Goal: Information Seeking & Learning: Learn about a topic

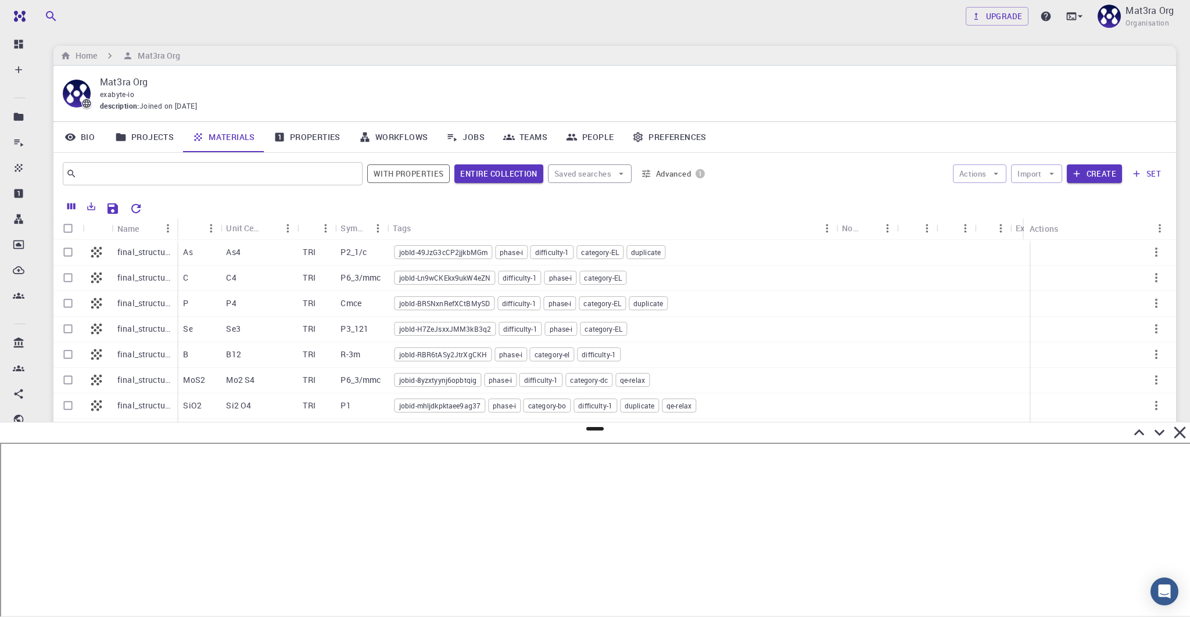
scroll to position [0, 2]
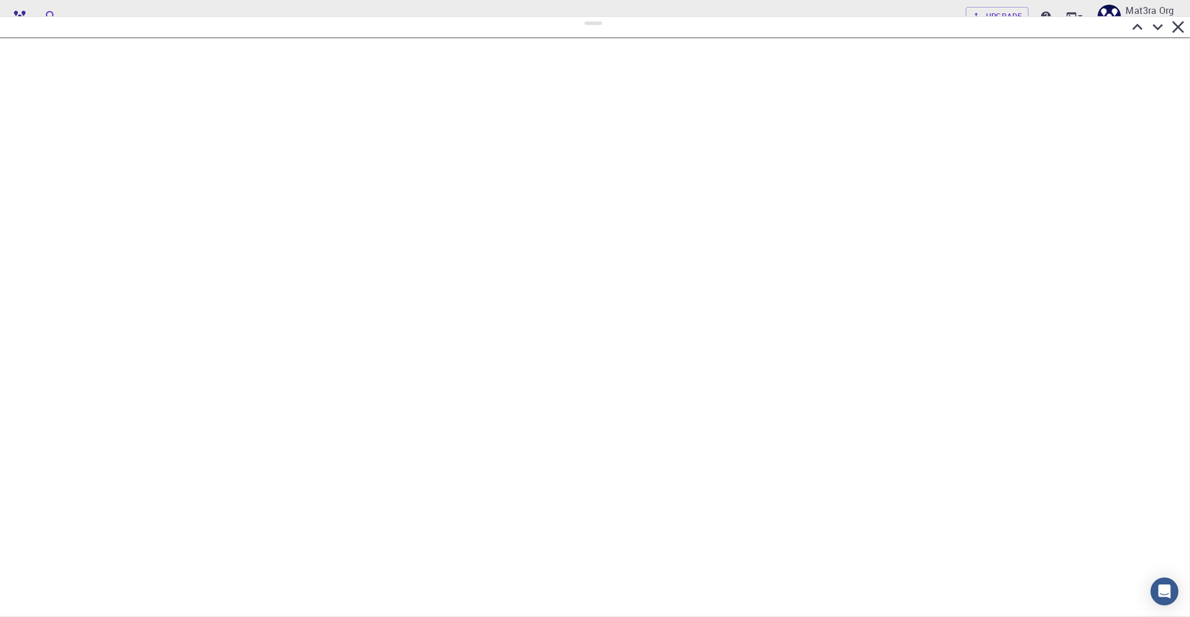
drag, startPoint x: 592, startPoint y: 429, endPoint x: 604, endPoint y: 17, distance: 412.3
click at [604, 17] on div at bounding box center [595, 316] width 1190 height 601
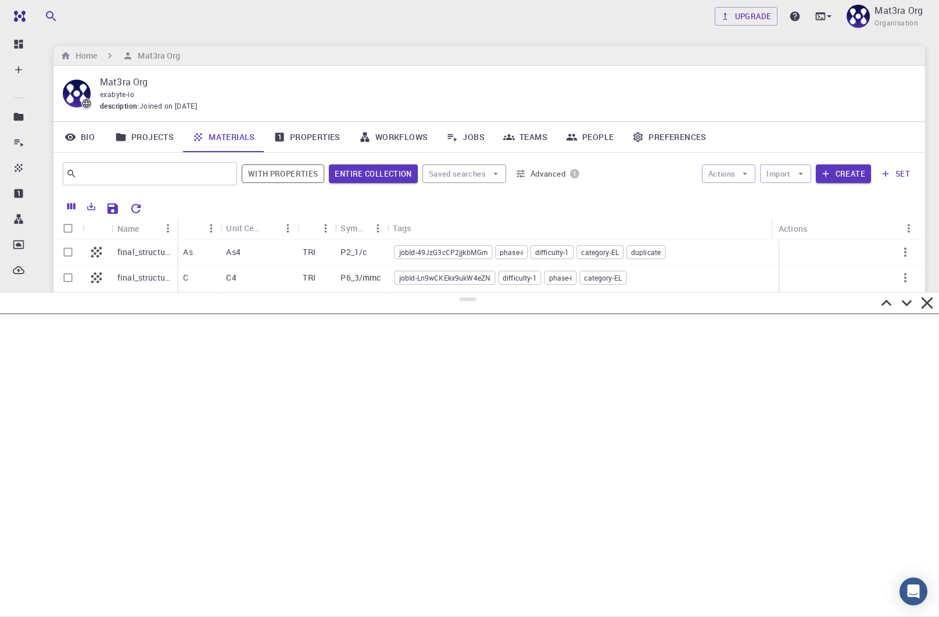
drag, startPoint x: 470, startPoint y: 23, endPoint x: 489, endPoint y: 292, distance: 269.8
click at [489, 293] on div at bounding box center [469, 454] width 939 height 325
click at [234, 144] on link "Materials" at bounding box center [223, 137] width 81 height 30
click at [163, 135] on link "Projects" at bounding box center [144, 137] width 77 height 30
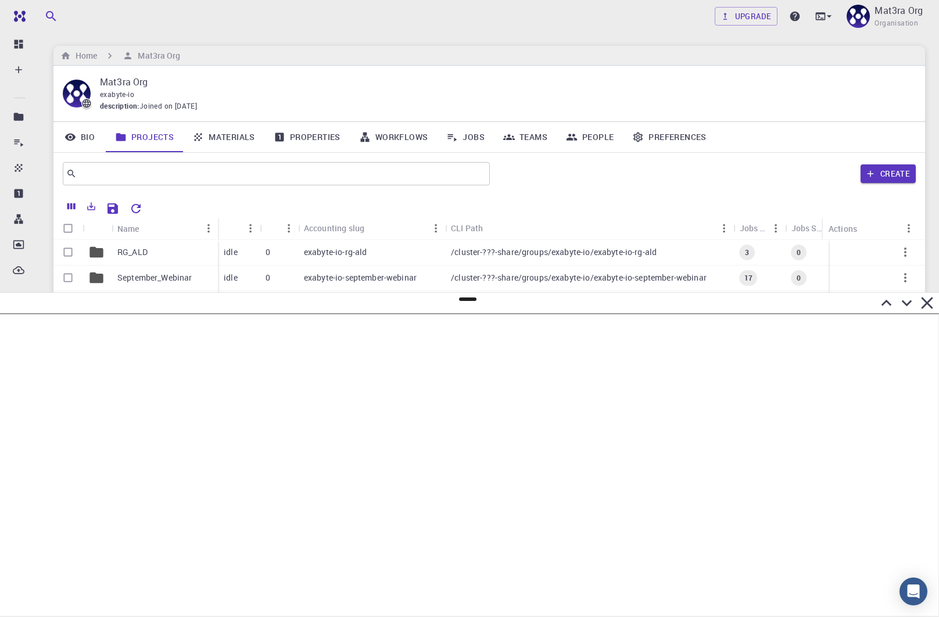
click at [210, 135] on link "Materials" at bounding box center [223, 137] width 81 height 30
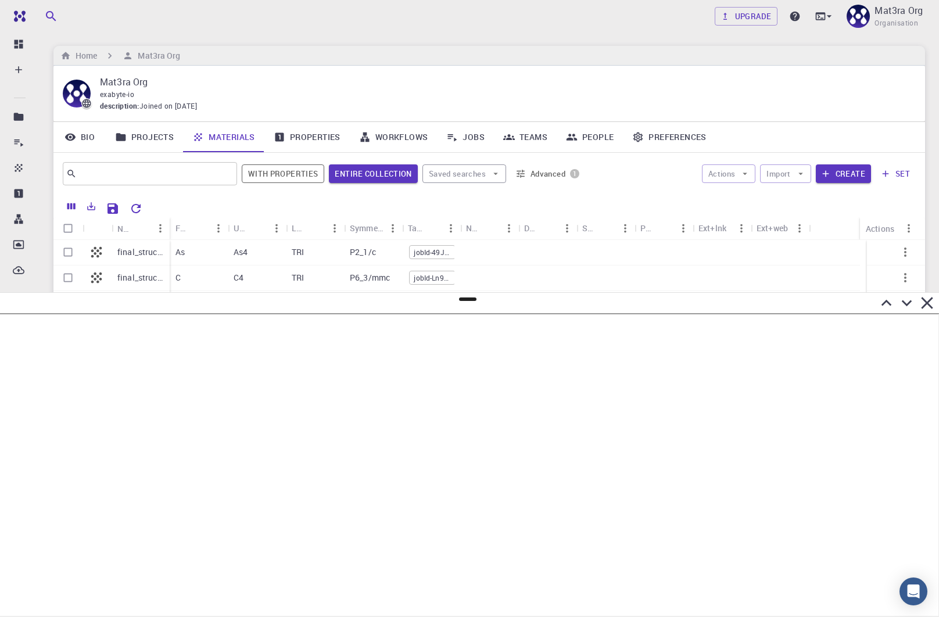
click at [537, 170] on button "Advanced 1" at bounding box center [547, 173] width 73 height 19
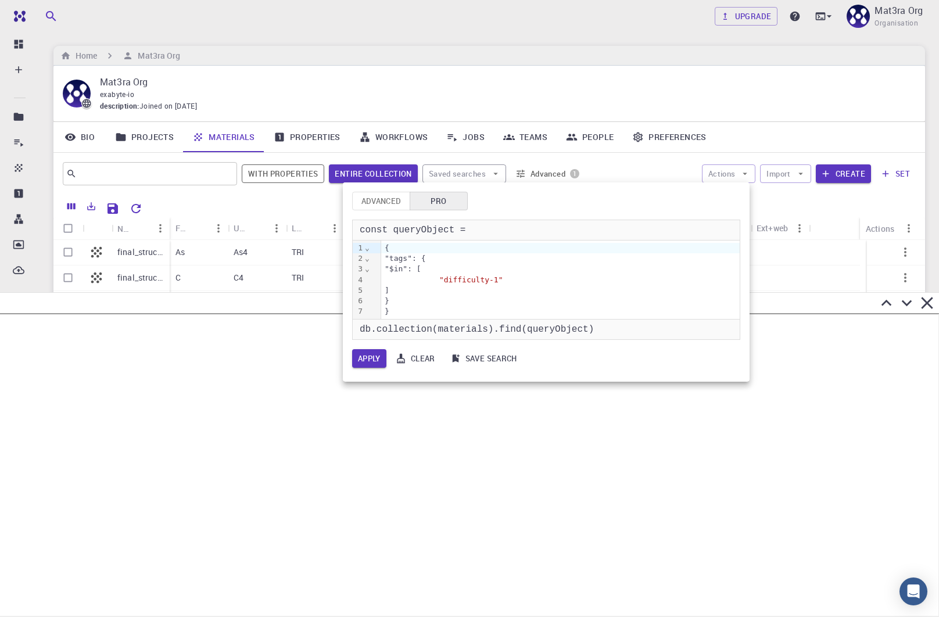
click at [407, 365] on button "Clear" at bounding box center [416, 358] width 50 height 19
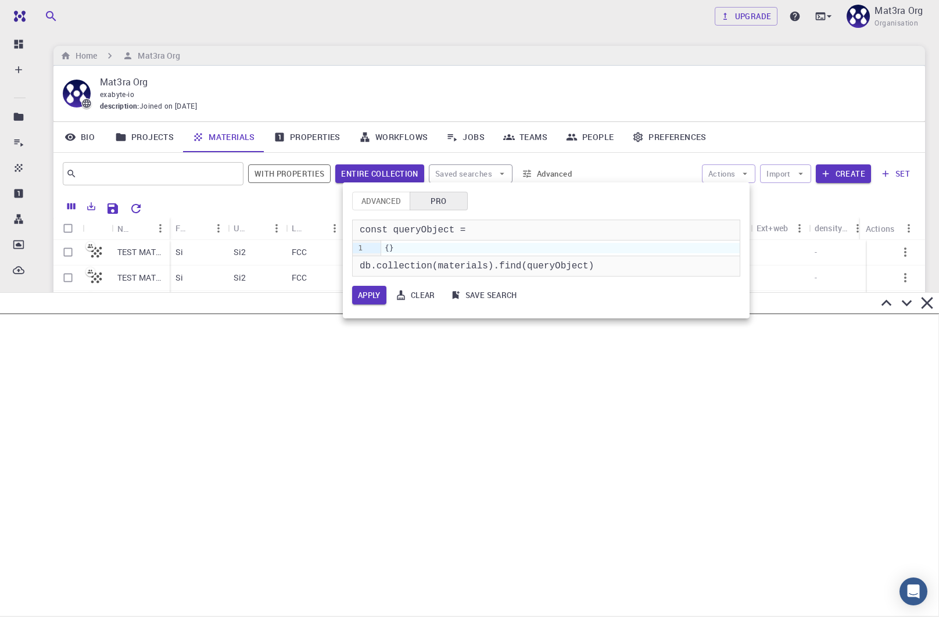
click at [616, 166] on div at bounding box center [469, 308] width 939 height 617
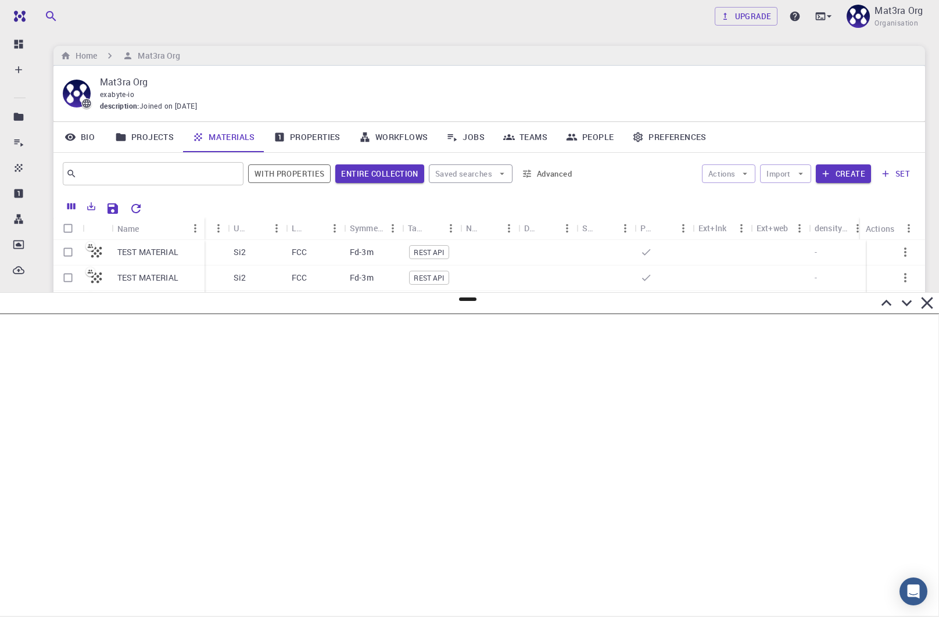
drag, startPoint x: 168, startPoint y: 224, endPoint x: 203, endPoint y: 221, distance: 35.0
click at [203, 221] on div "Name" at bounding box center [206, 228] width 12 height 23
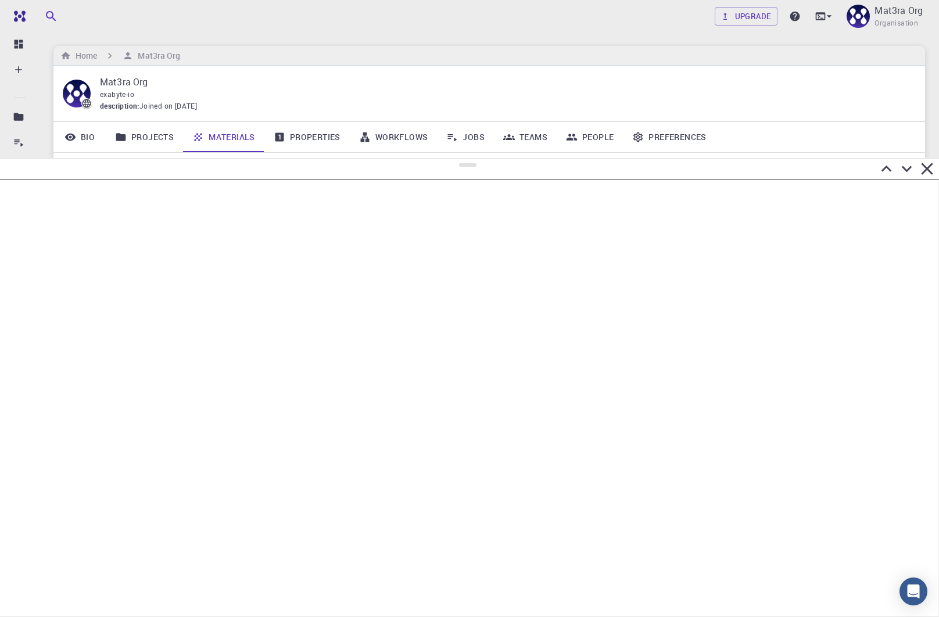
drag, startPoint x: 463, startPoint y: 300, endPoint x: 476, endPoint y: 156, distance: 144.1
click at [476, 158] on div at bounding box center [469, 387] width 939 height 459
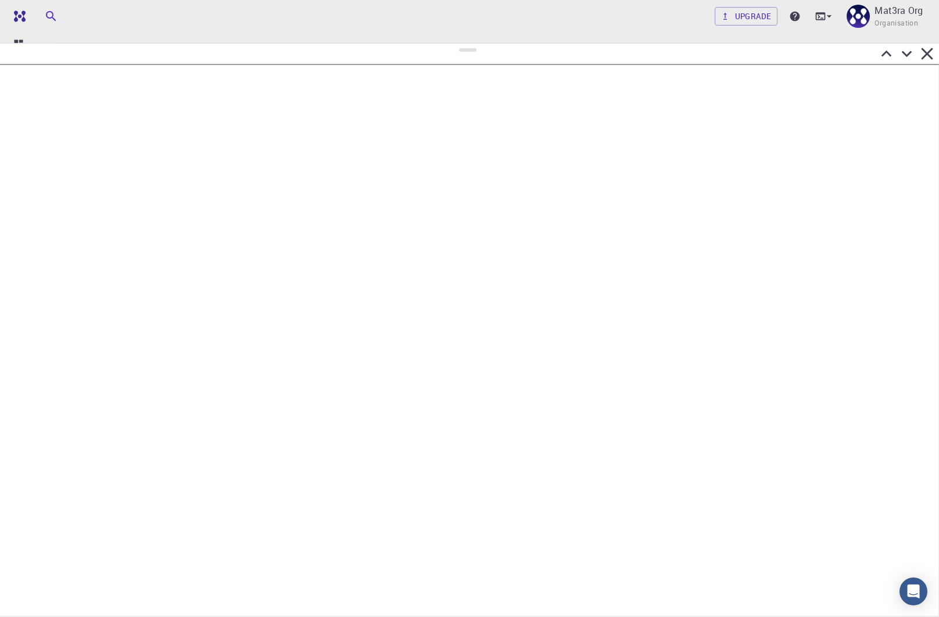
drag, startPoint x: 468, startPoint y: 162, endPoint x: 467, endPoint y: 41, distance: 120.9
click at [468, 43] on div at bounding box center [469, 330] width 939 height 574
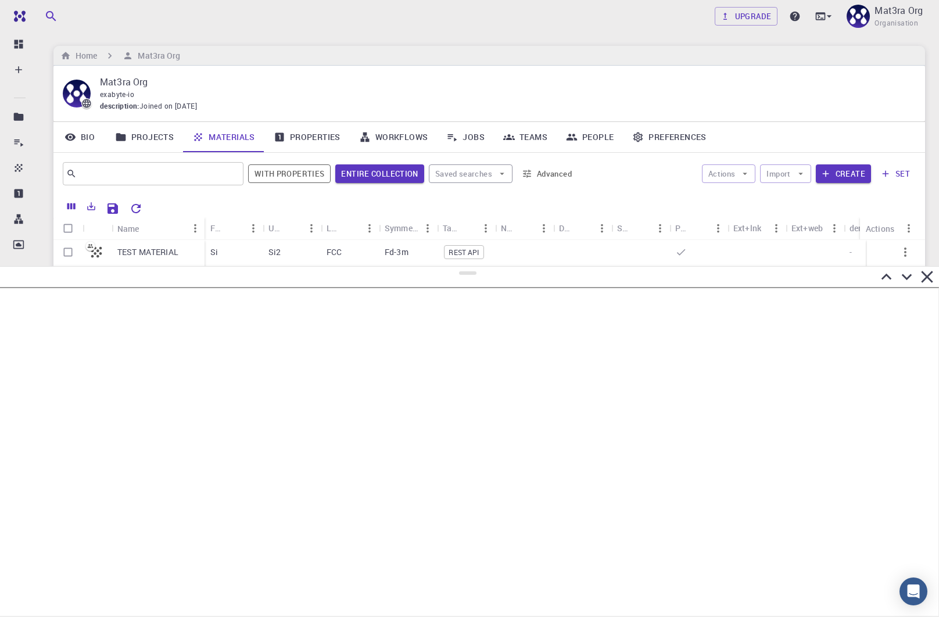
drag, startPoint x: 468, startPoint y: 46, endPoint x: 489, endPoint y: 267, distance: 221.2
click at [489, 267] on div at bounding box center [469, 441] width 939 height 351
click at [461, 137] on link "Jobs" at bounding box center [465, 137] width 57 height 30
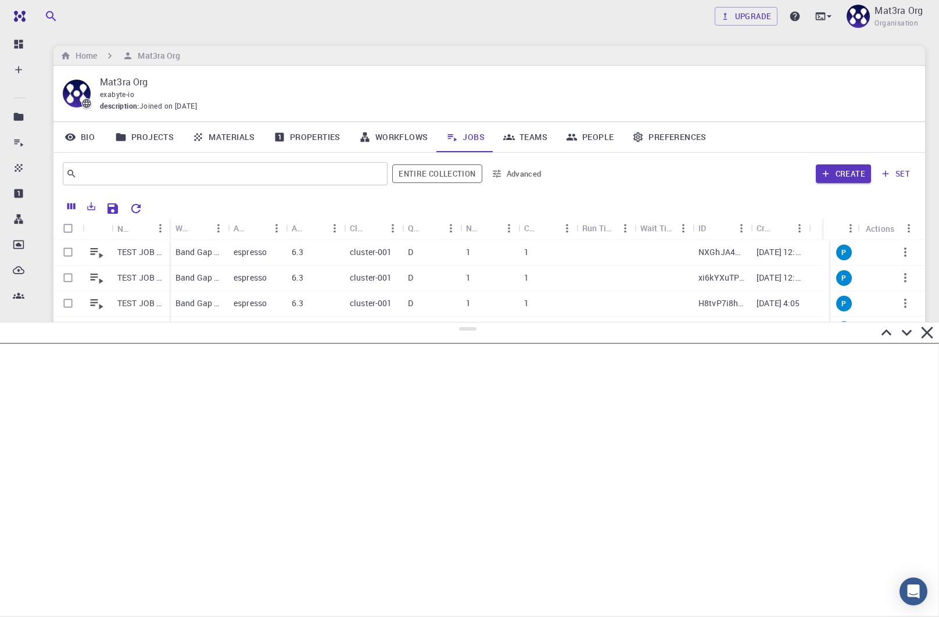
drag, startPoint x: 463, startPoint y: 273, endPoint x: 456, endPoint y: 337, distance: 64.4
click at [456, 338] on div at bounding box center [469, 469] width 939 height 295
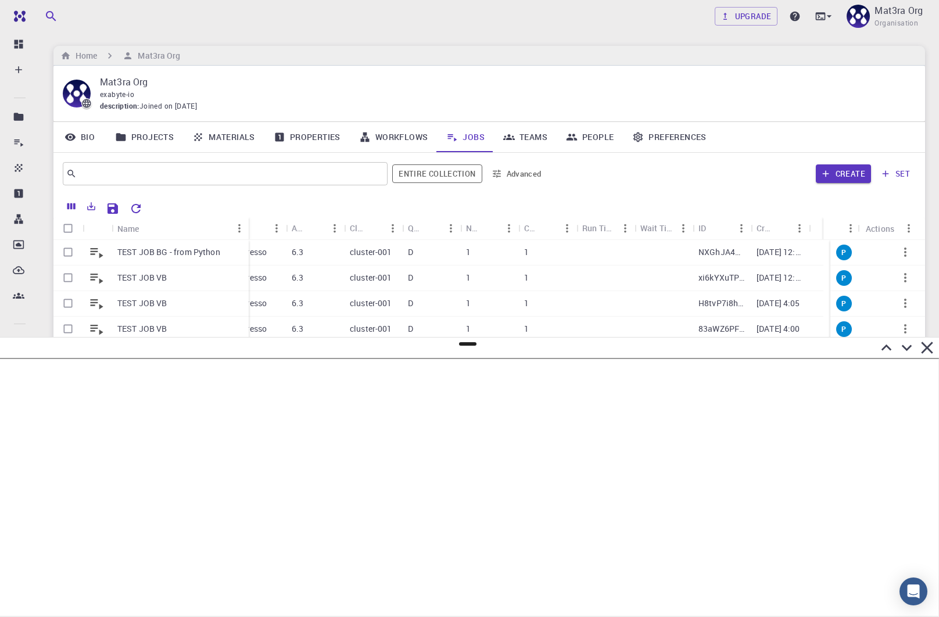
drag, startPoint x: 167, startPoint y: 223, endPoint x: 245, endPoint y: 226, distance: 77.4
click at [245, 226] on div "Name" at bounding box center [250, 228] width 12 height 23
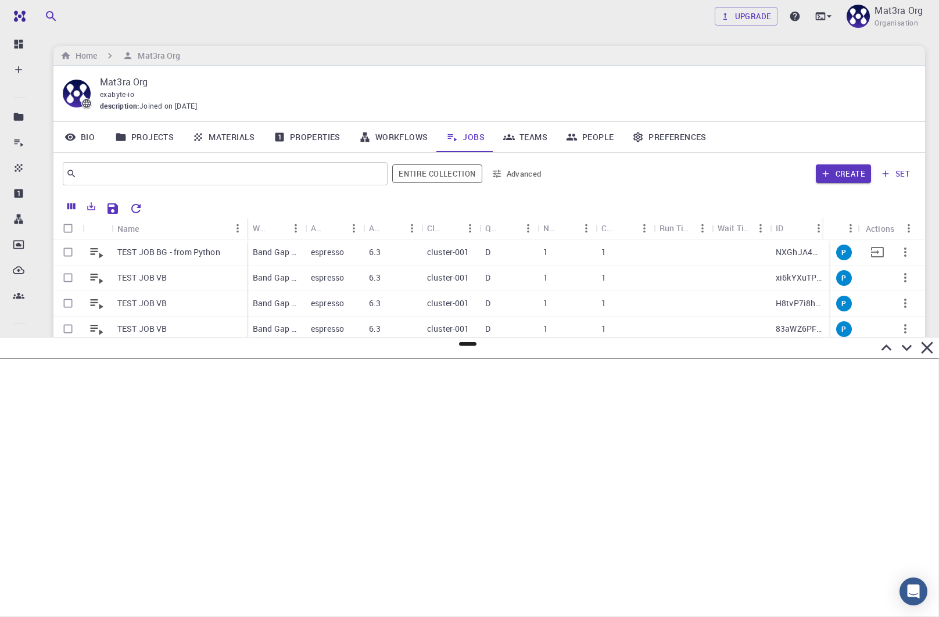
click at [166, 253] on p "TEST JOB BG - from Python" at bounding box center [168, 252] width 103 height 12
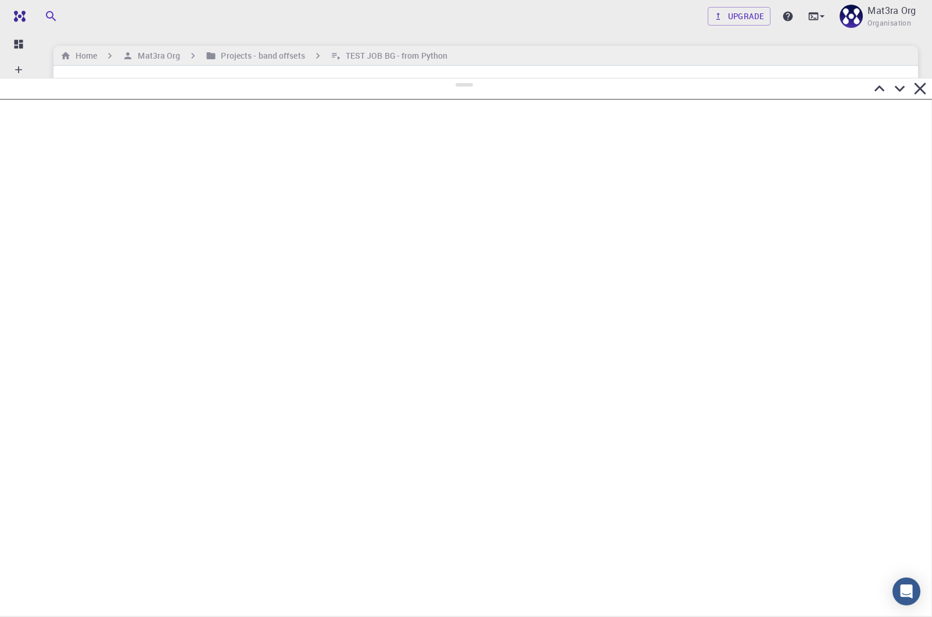
drag, startPoint x: 463, startPoint y: 344, endPoint x: 471, endPoint y: 71, distance: 272.1
click at [471, 78] on div at bounding box center [466, 347] width 932 height 539
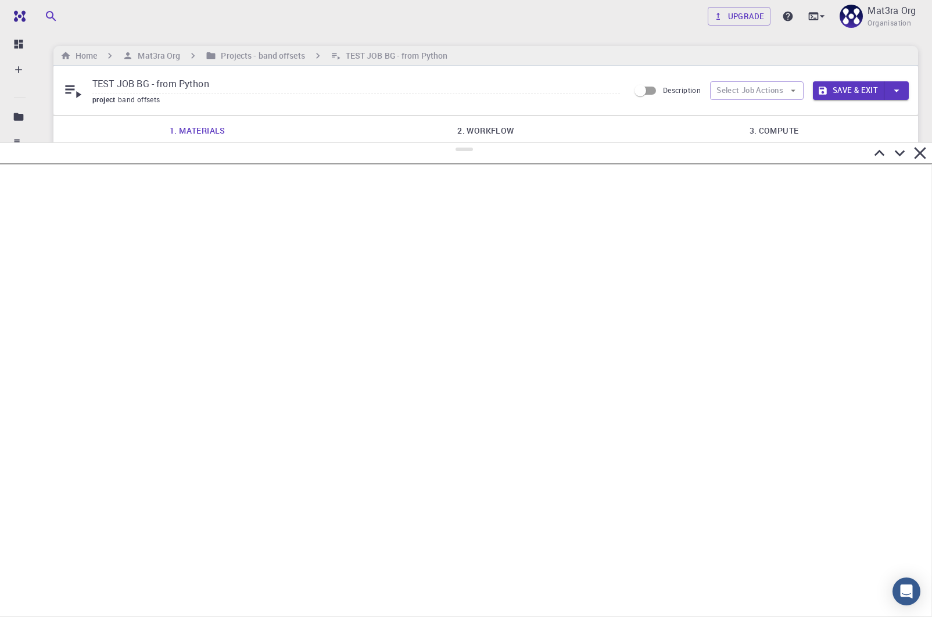
click at [513, 143] on div at bounding box center [464, 153] width 932 height 20
click at [897, 150] on icon at bounding box center [900, 153] width 20 height 20
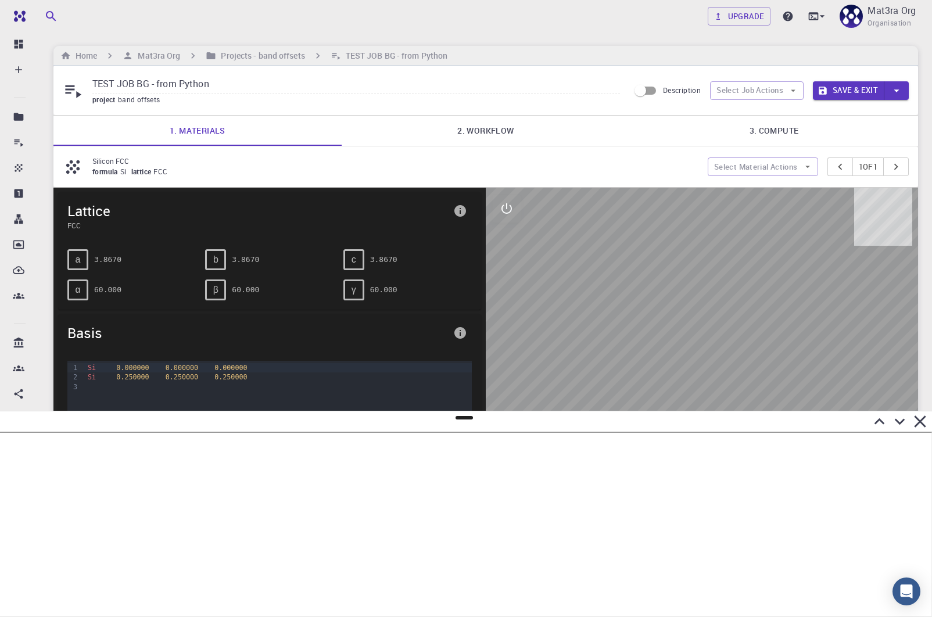
click at [494, 130] on link "2. Workflow" at bounding box center [486, 131] width 288 height 30
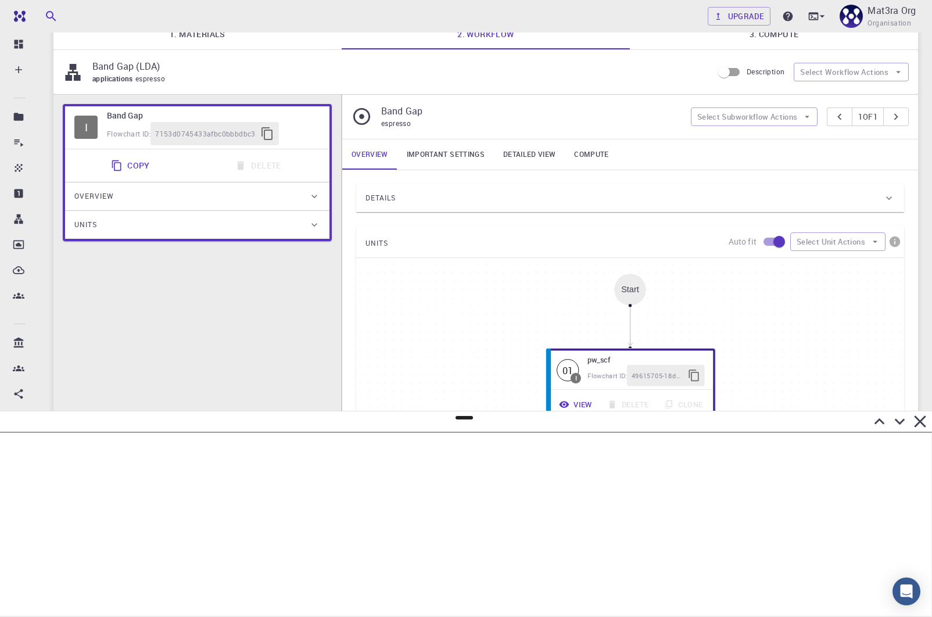
scroll to position [87, 0]
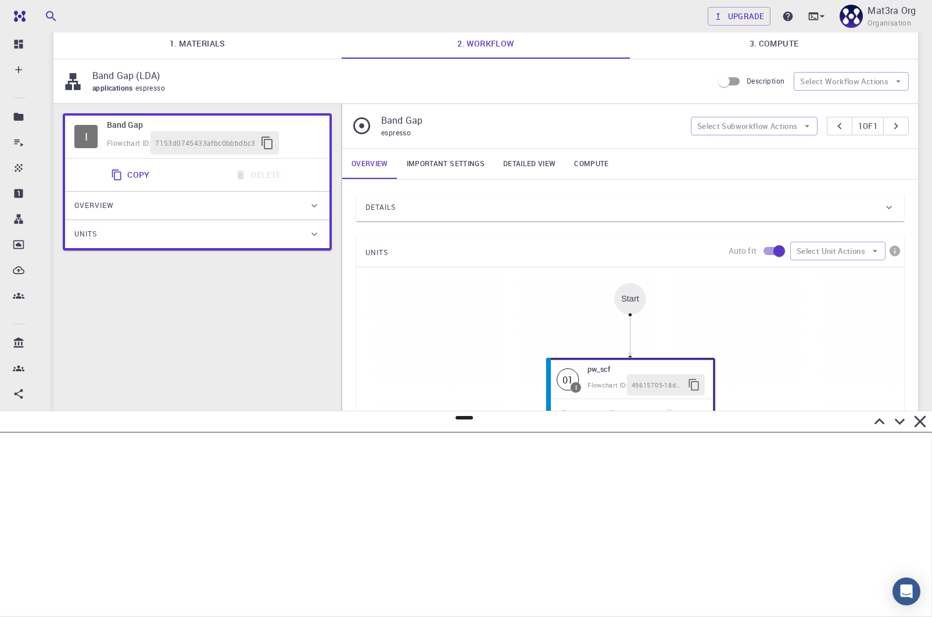
click at [380, 209] on span "Details" at bounding box center [381, 207] width 30 height 19
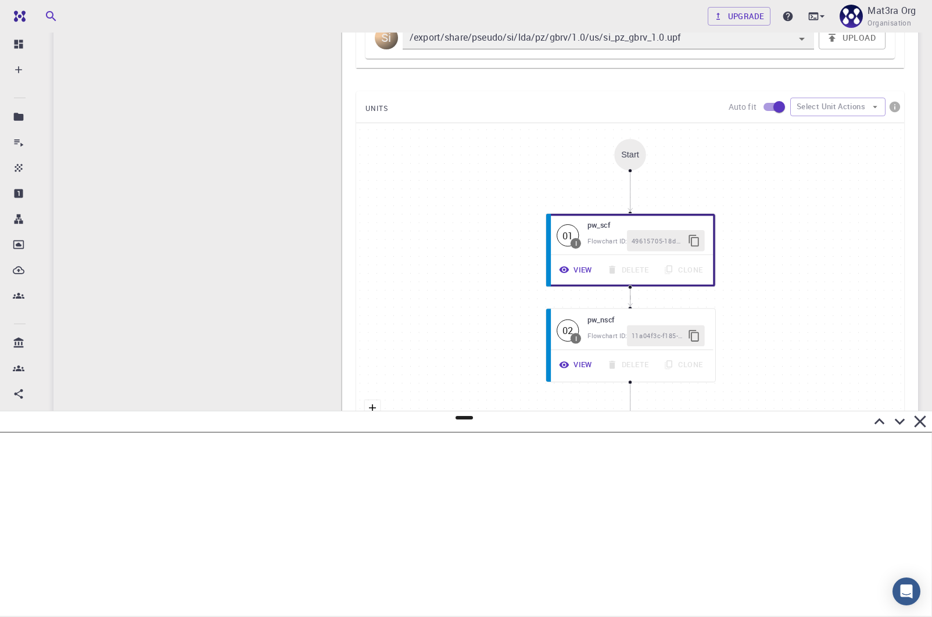
scroll to position [661, 0]
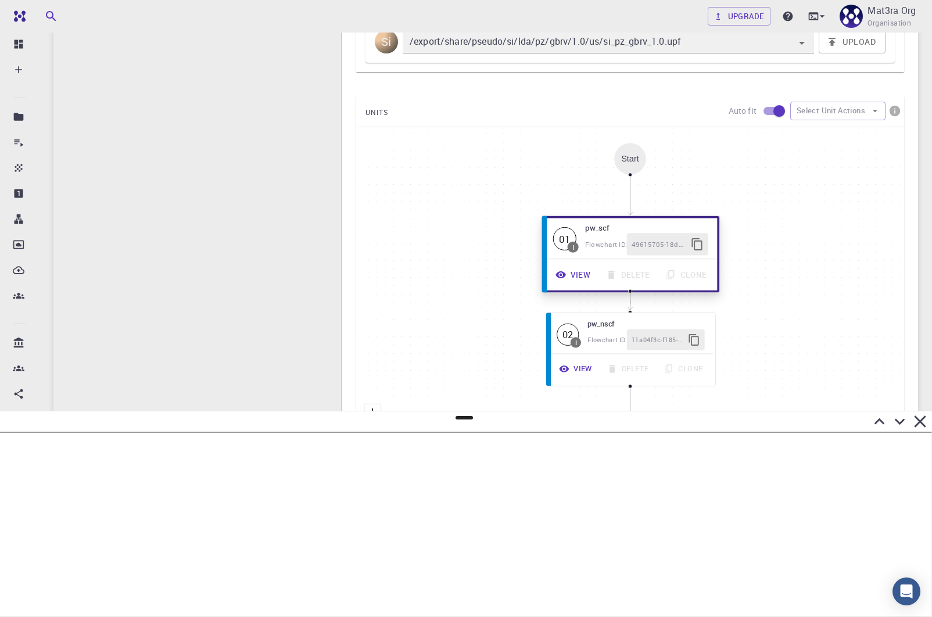
click at [564, 271] on icon "button" at bounding box center [561, 274] width 10 height 7
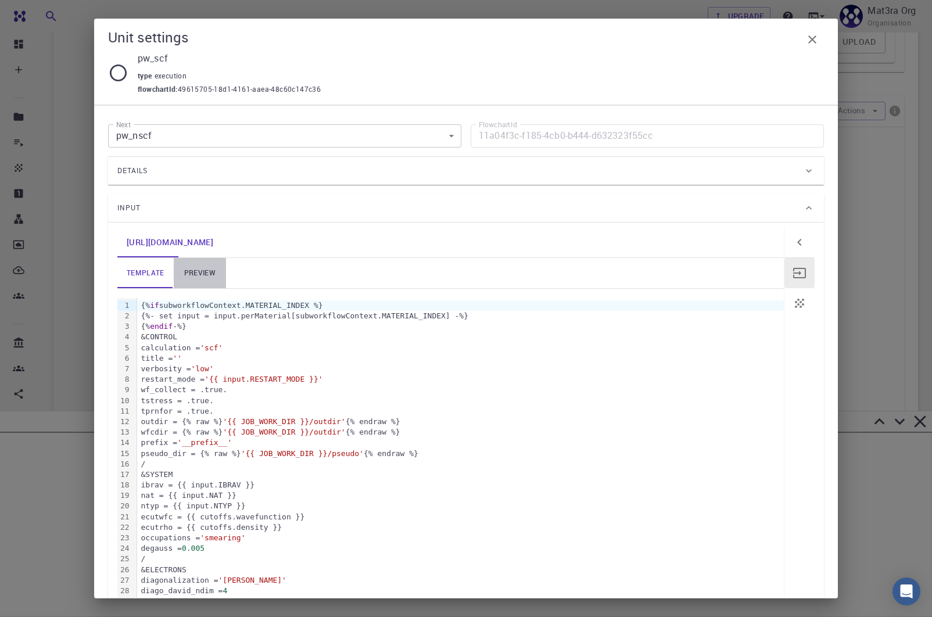
click at [196, 276] on link "preview" at bounding box center [200, 273] width 52 height 30
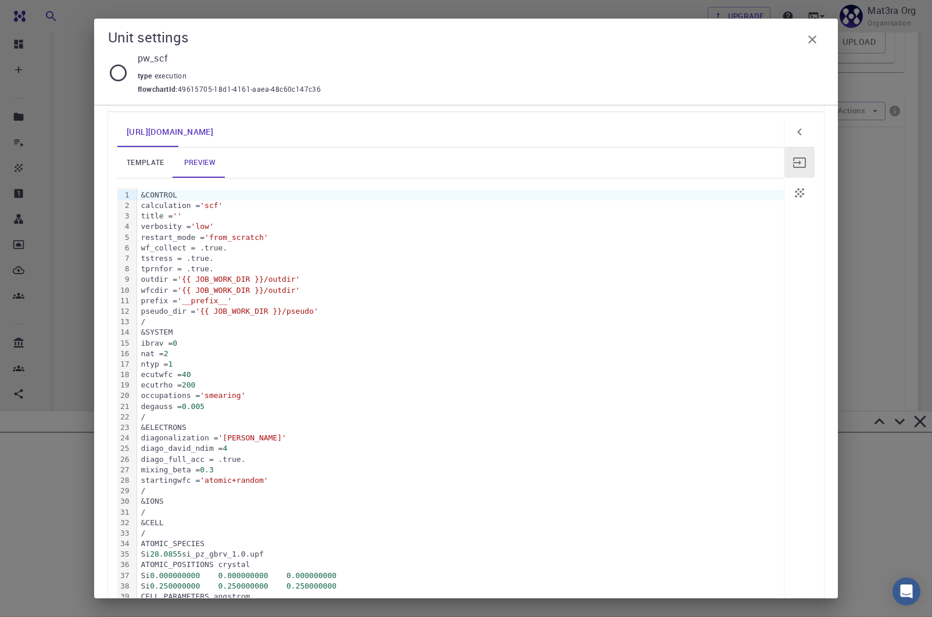
scroll to position [239, 0]
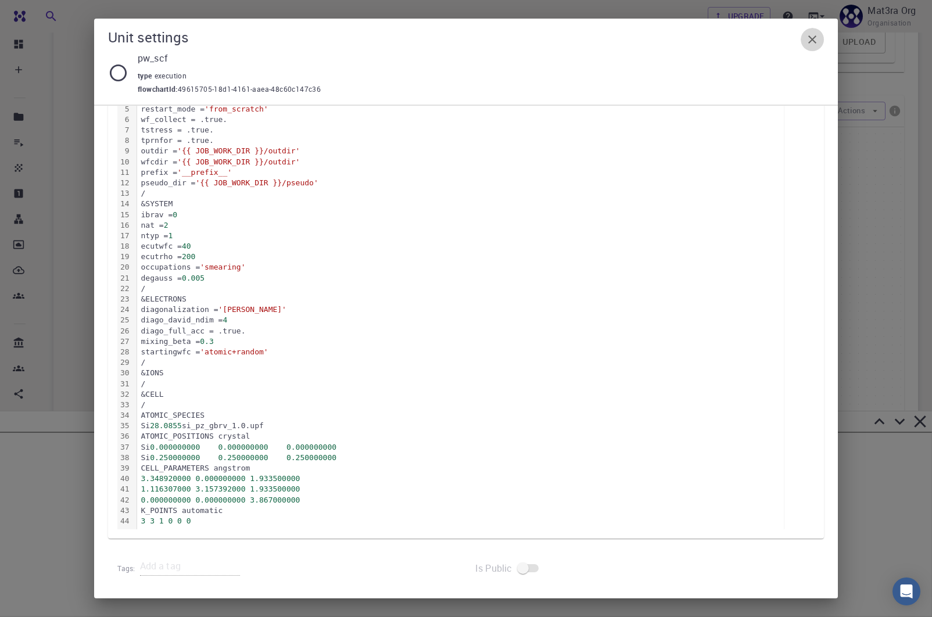
click at [817, 40] on icon "button" at bounding box center [813, 40] width 14 height 14
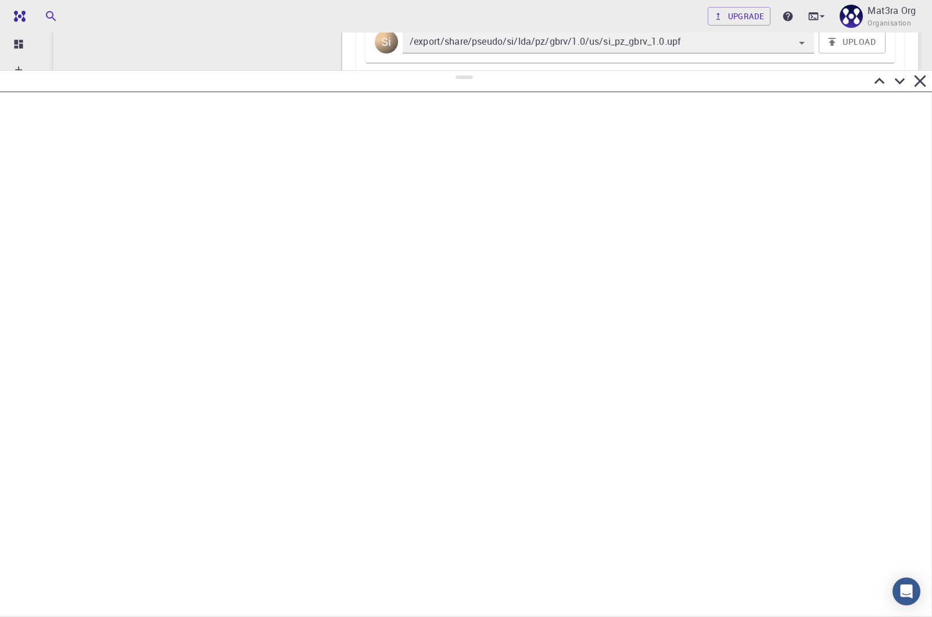
drag, startPoint x: 462, startPoint y: 418, endPoint x: 479, endPoint y: 71, distance: 347.4
click at [480, 71] on div at bounding box center [466, 343] width 932 height 547
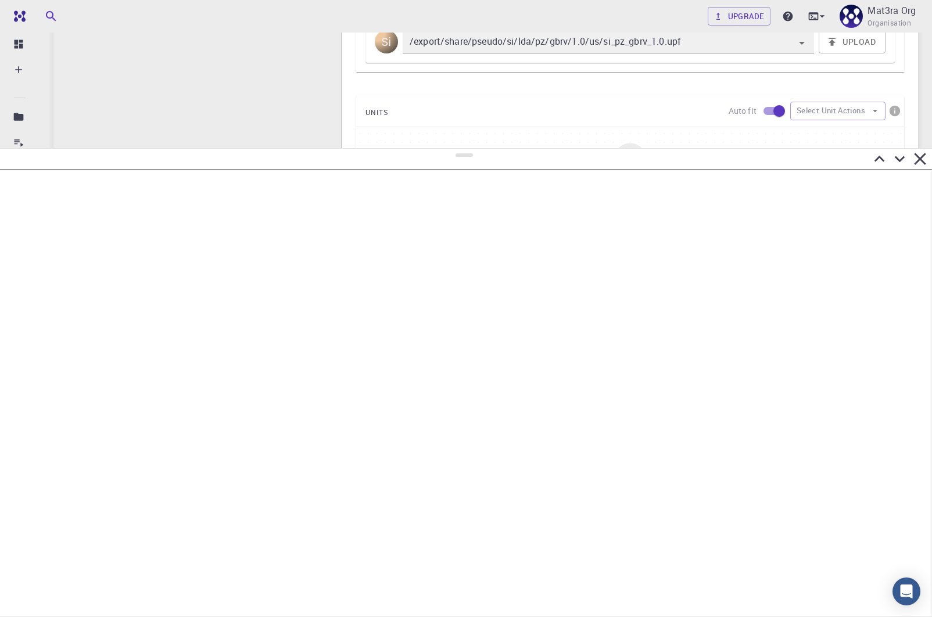
drag, startPoint x: 464, startPoint y: 77, endPoint x: 467, endPoint y: 155, distance: 77.4
click at [467, 154] on div at bounding box center [466, 382] width 932 height 469
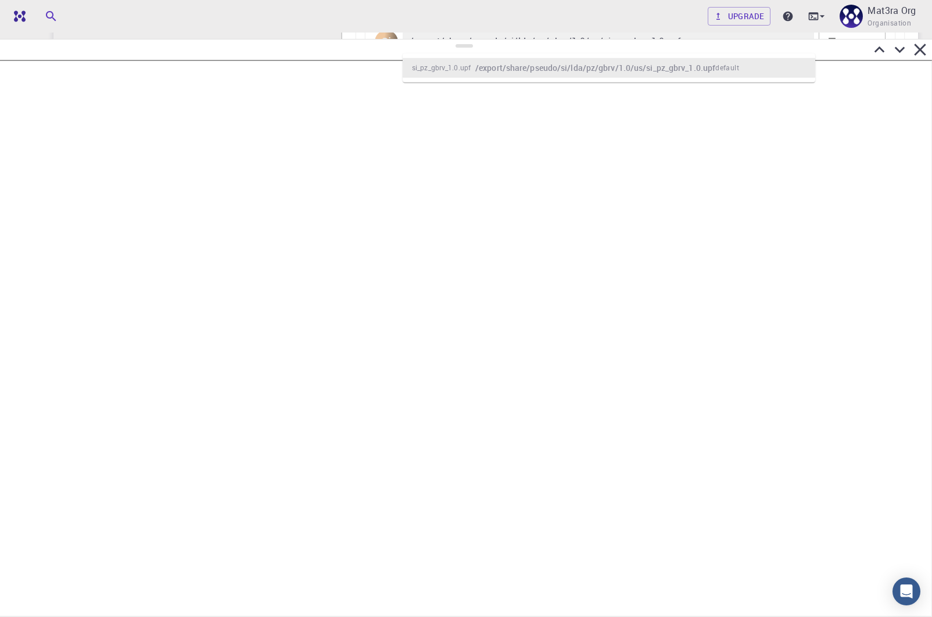
drag, startPoint x: 457, startPoint y: 160, endPoint x: 462, endPoint y: 30, distance: 129.7
click at [465, 39] on div at bounding box center [466, 328] width 932 height 578
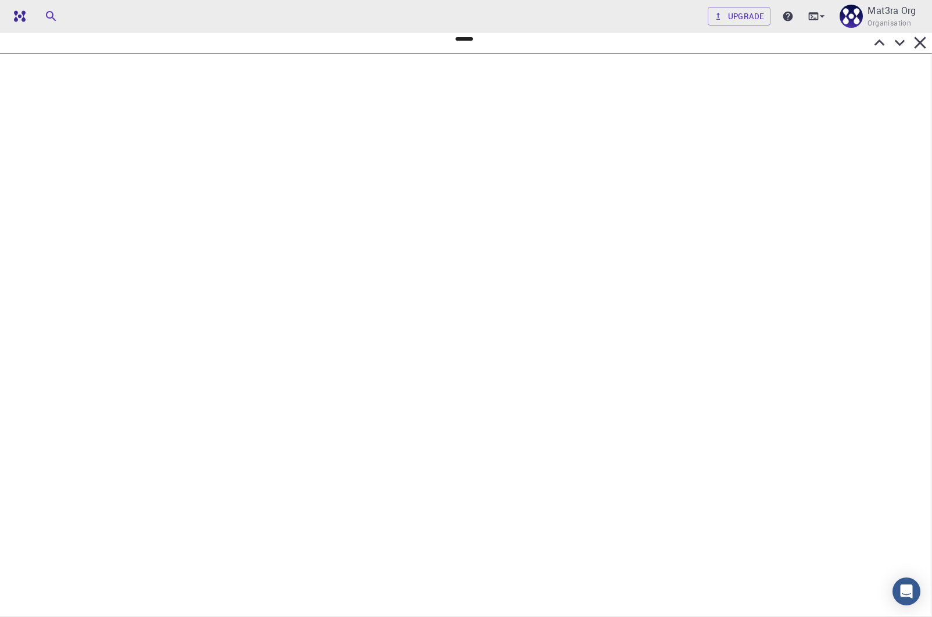
click at [898, 41] on icon at bounding box center [900, 43] width 20 height 20
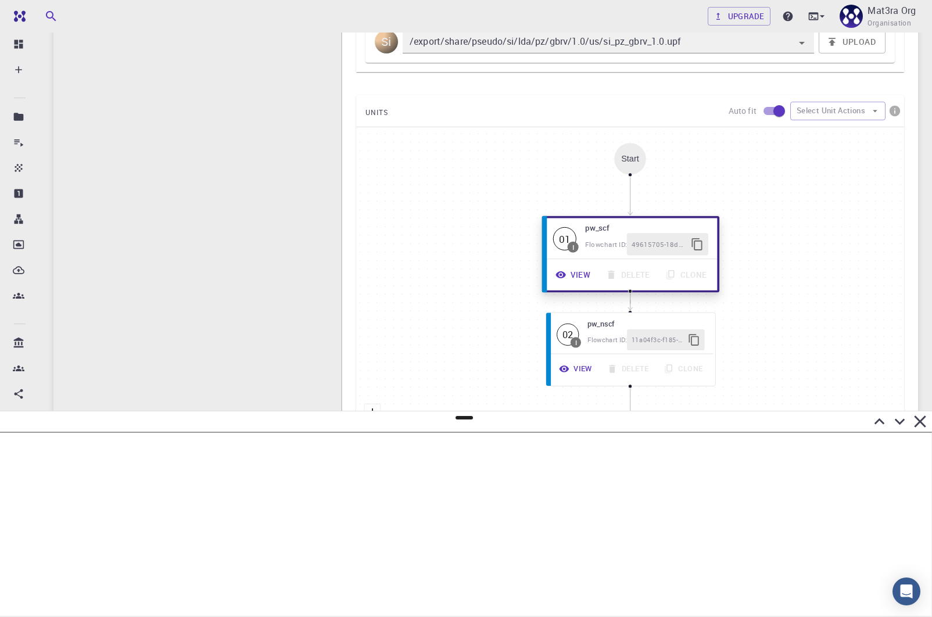
click at [579, 270] on button "View" at bounding box center [574, 275] width 50 height 22
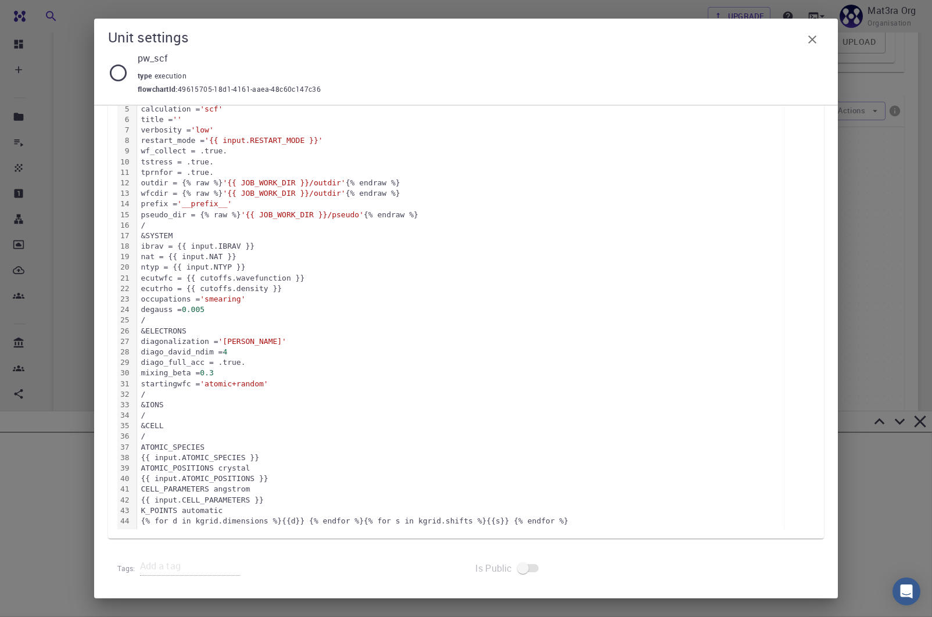
scroll to position [0, 0]
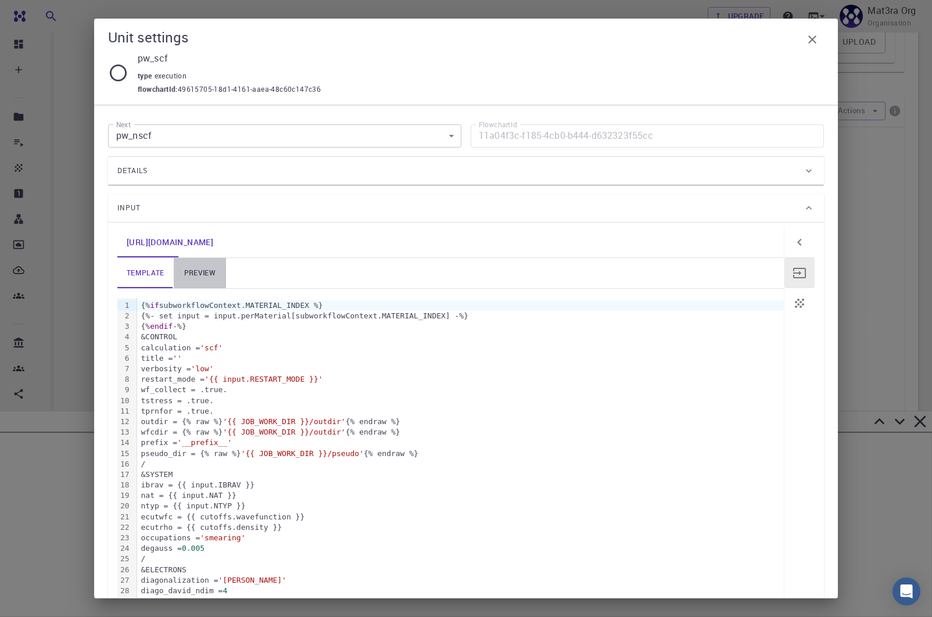
click at [192, 274] on link "preview" at bounding box center [200, 273] width 52 height 30
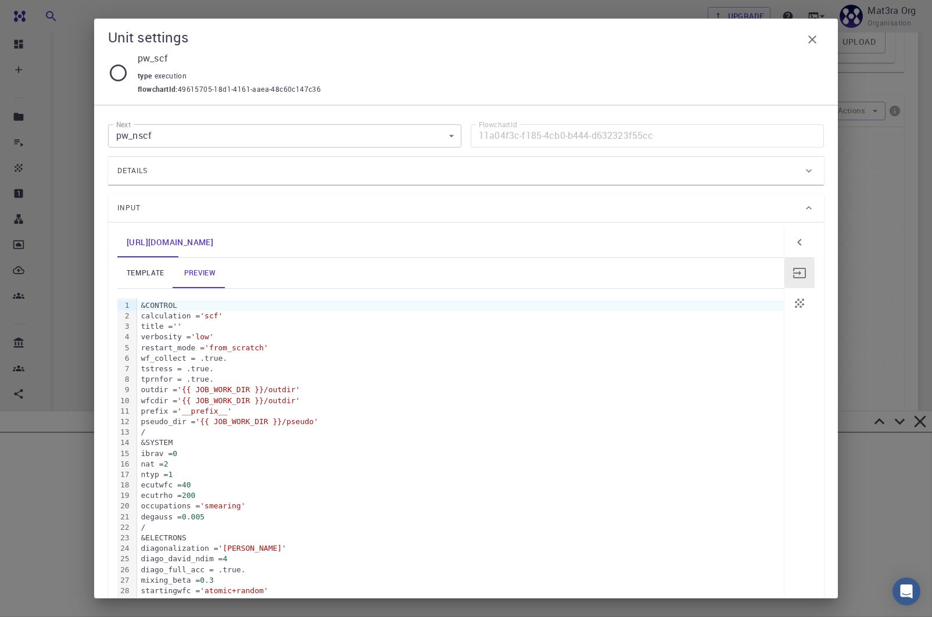
click at [138, 270] on link "template" at bounding box center [145, 273] width 56 height 30
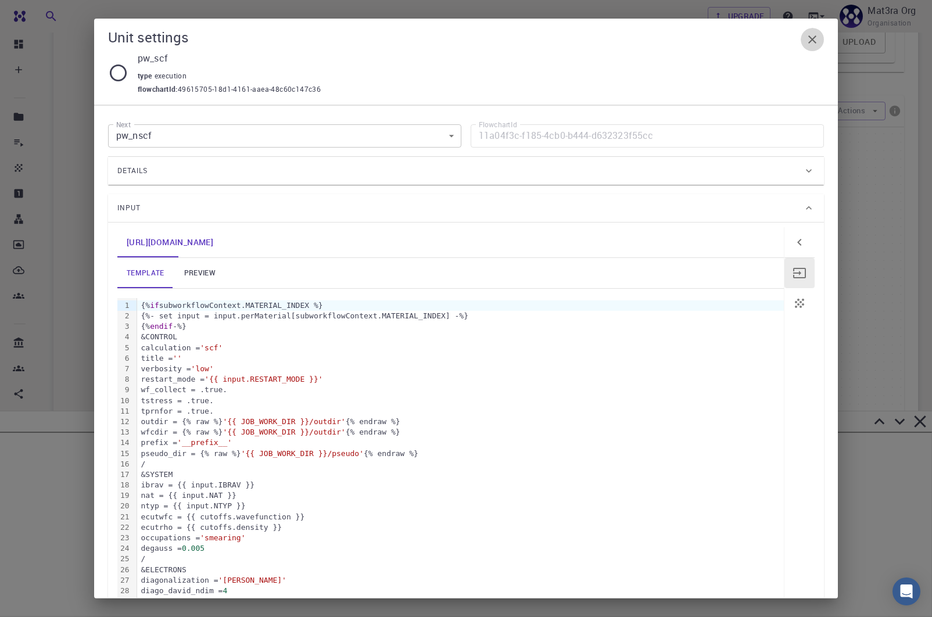
click at [814, 39] on icon "button" at bounding box center [813, 40] width 14 height 14
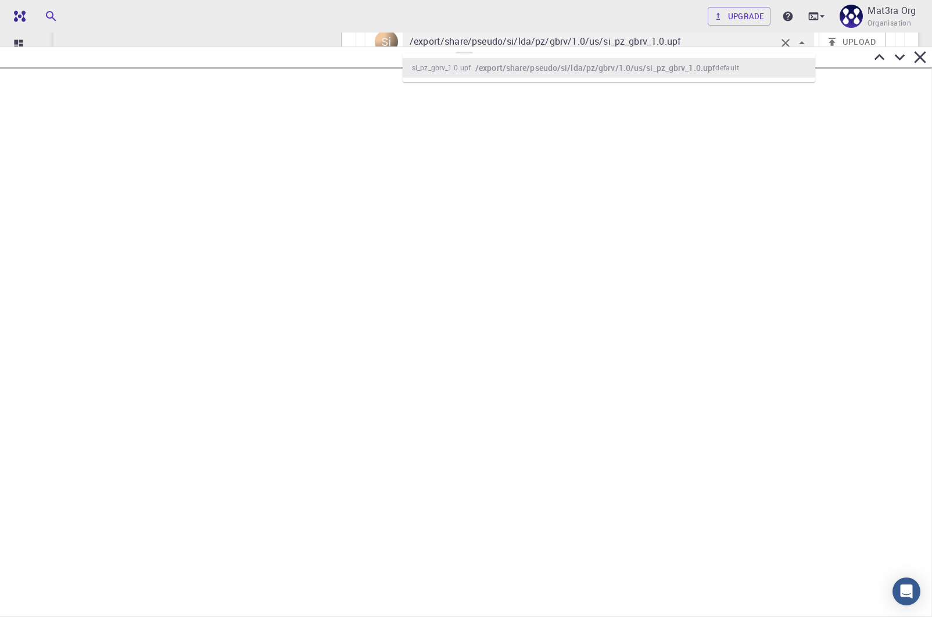
drag, startPoint x: 462, startPoint y: 418, endPoint x: 448, endPoint y: 48, distance: 370.5
click at [448, 48] on div at bounding box center [466, 331] width 932 height 571
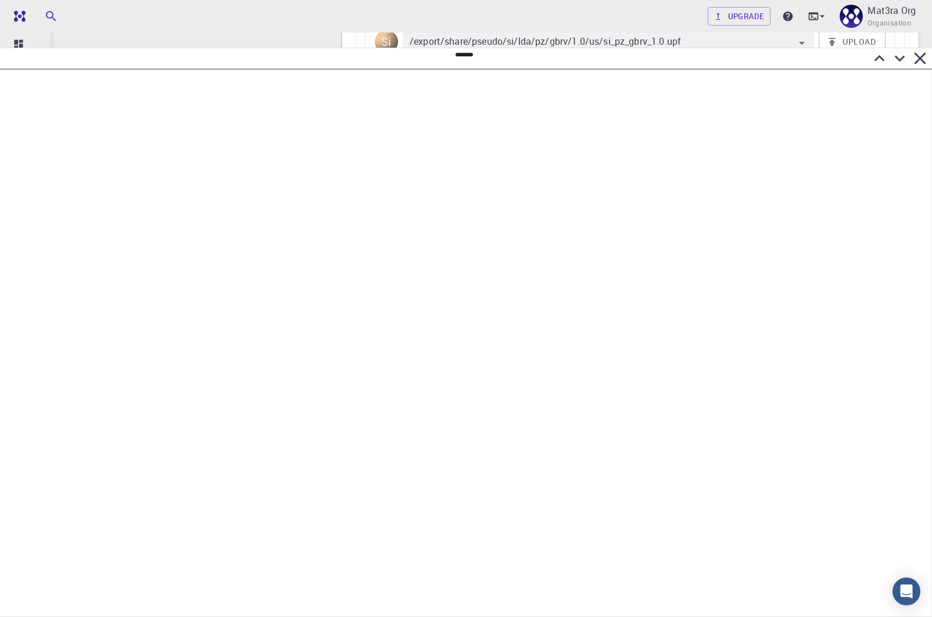
click at [900, 59] on icon at bounding box center [900, 59] width 10 height 6
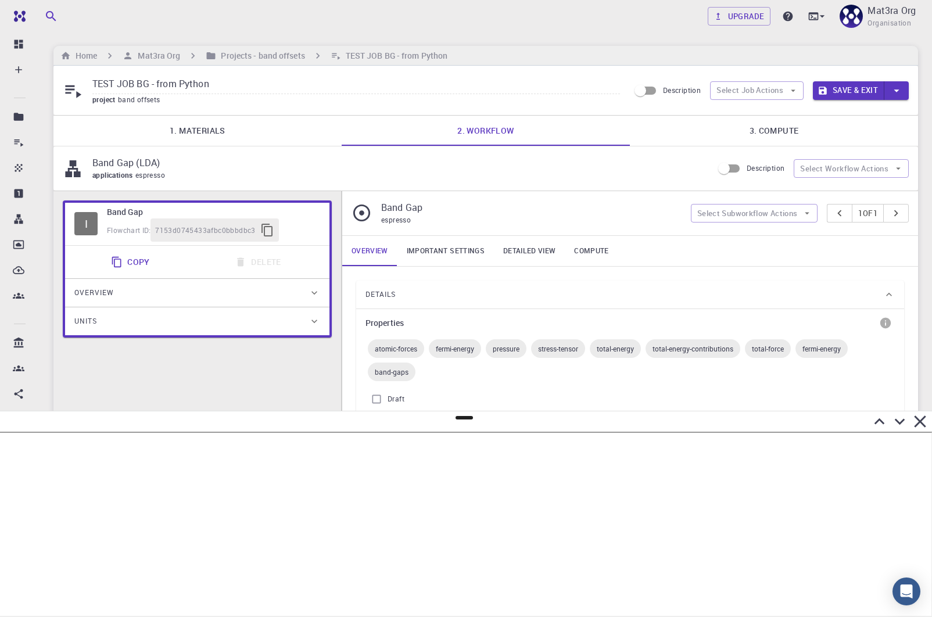
click at [235, 125] on link "1. Materials" at bounding box center [197, 131] width 288 height 30
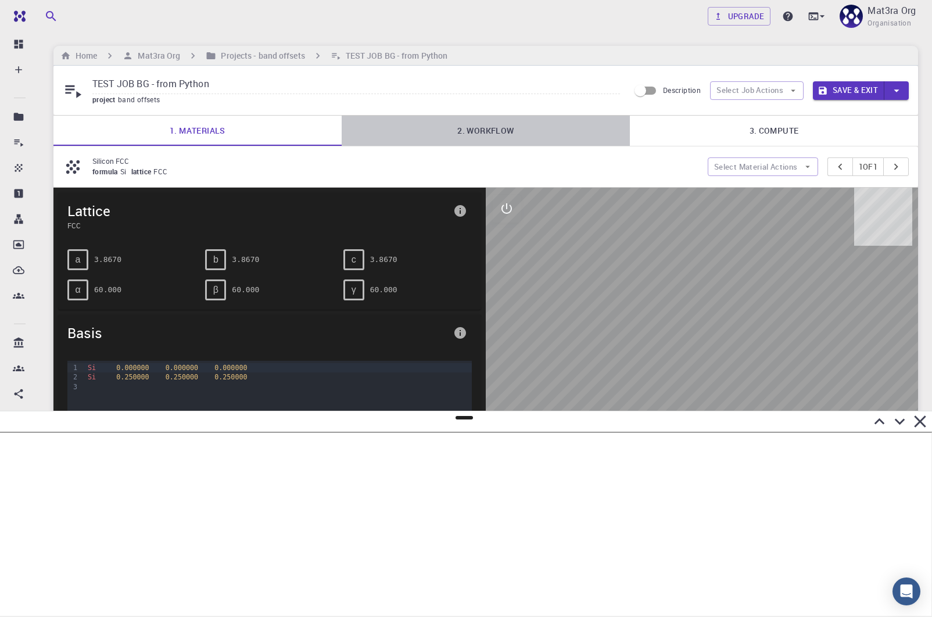
click at [467, 128] on link "2. Workflow" at bounding box center [486, 131] width 288 height 30
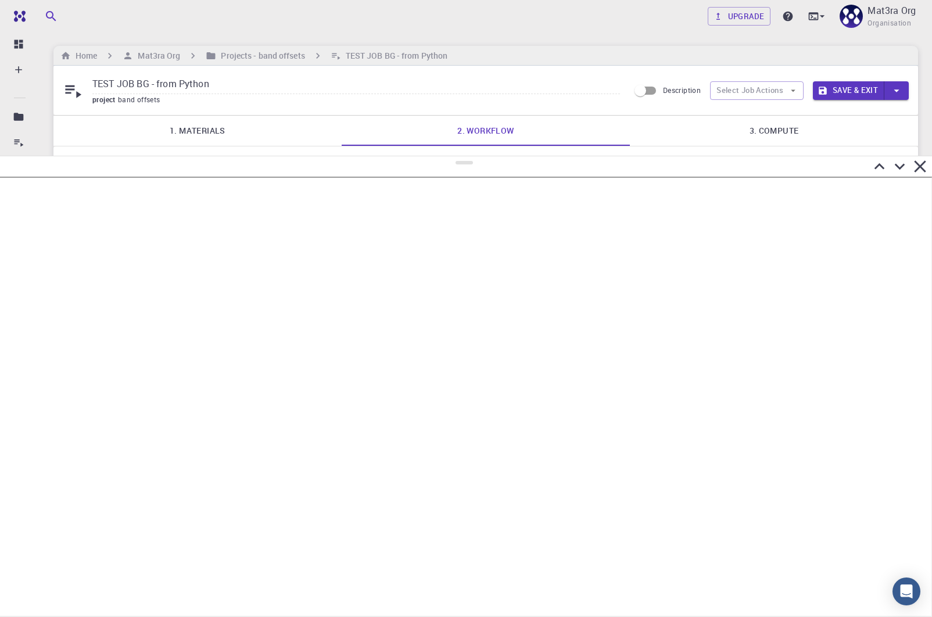
drag, startPoint x: 466, startPoint y: 418, endPoint x: 500, endPoint y: 156, distance: 263.9
click at [500, 156] on div at bounding box center [466, 387] width 932 height 462
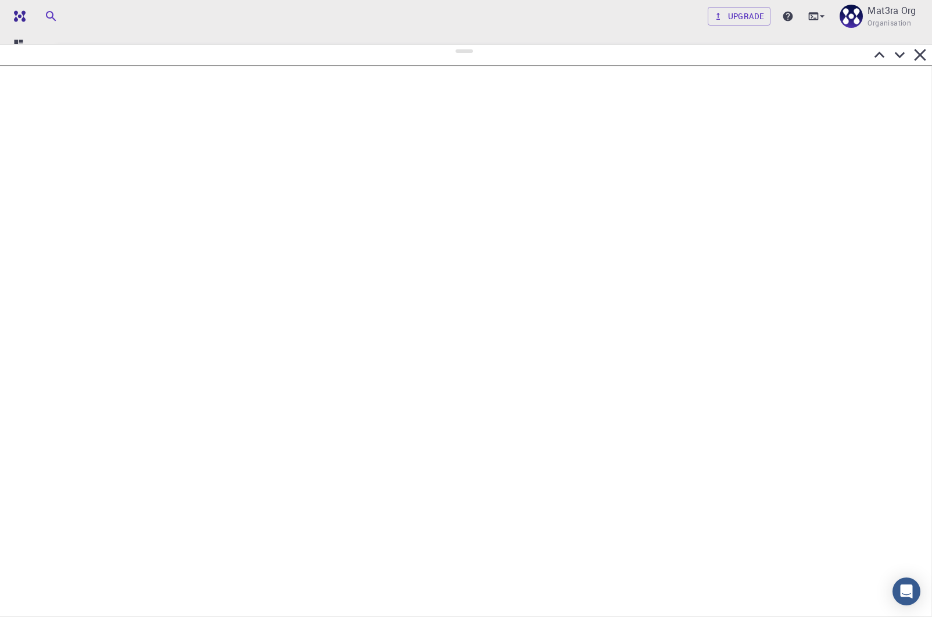
drag, startPoint x: 464, startPoint y: 162, endPoint x: 473, endPoint y: 45, distance: 117.2
click at [473, 45] on div at bounding box center [466, 330] width 932 height 573
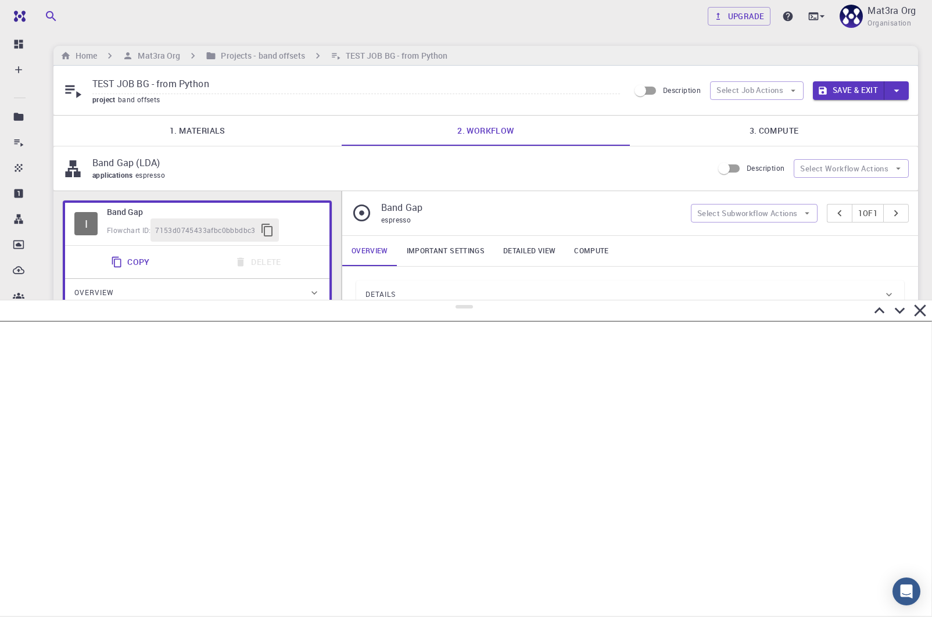
drag, startPoint x: 468, startPoint y: 50, endPoint x: 432, endPoint y: 300, distance: 252.5
click at [432, 300] on div at bounding box center [466, 458] width 932 height 317
click at [364, 55] on h6 "TEST JOB BG - from Python" at bounding box center [394, 55] width 107 height 13
click at [283, 53] on h6 "Projects - band offsets" at bounding box center [260, 55] width 88 height 13
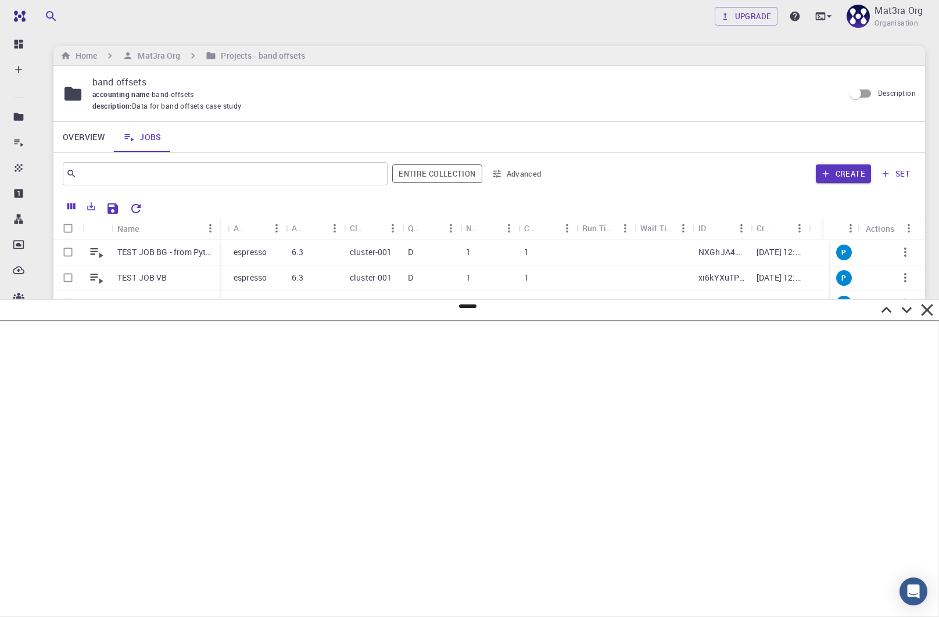
drag, startPoint x: 169, startPoint y: 230, endPoint x: 216, endPoint y: 231, distance: 47.7
click at [217, 231] on div "Name" at bounding box center [221, 228] width 12 height 23
click at [158, 248] on p "TEST JOB BG - from Python" at bounding box center [164, 252] width 95 height 12
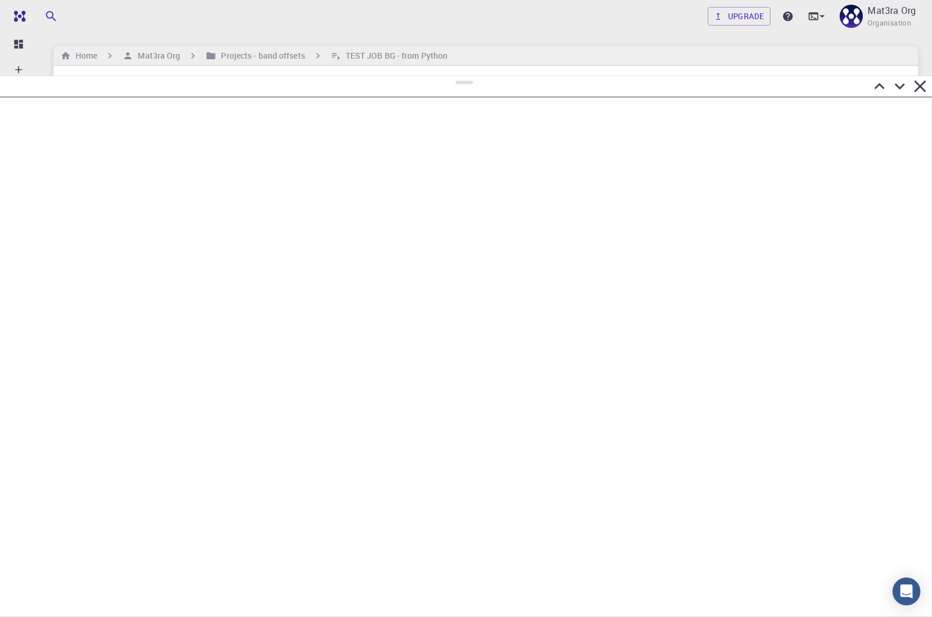
drag, startPoint x: 460, startPoint y: 306, endPoint x: 475, endPoint y: 76, distance: 230.7
click at [475, 76] on div at bounding box center [466, 347] width 932 height 542
click at [899, 85] on icon at bounding box center [900, 86] width 20 height 20
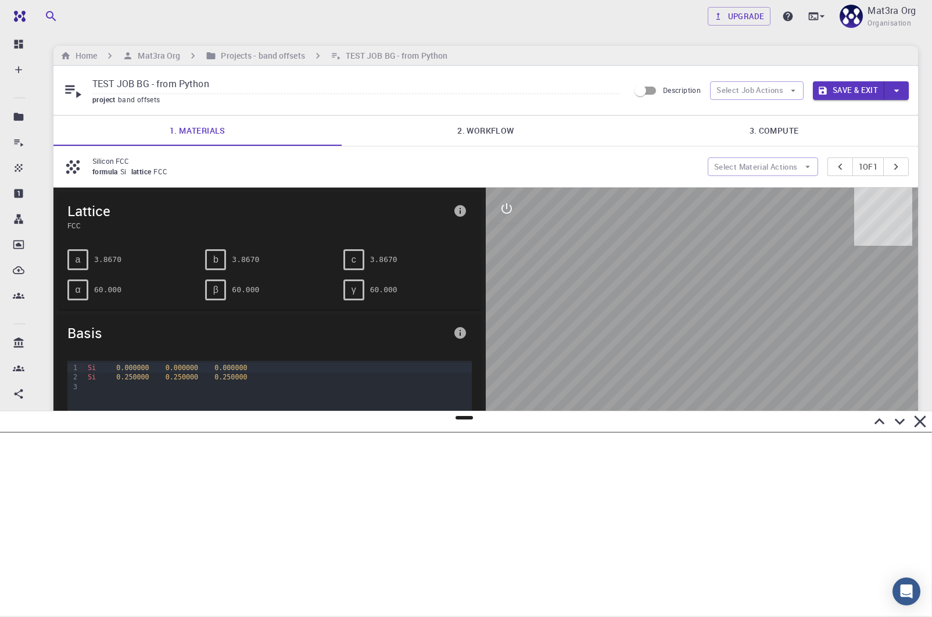
click at [209, 125] on link "1. Materials" at bounding box center [197, 131] width 288 height 30
click at [270, 60] on h6 "Projects - band offsets" at bounding box center [260, 55] width 88 height 13
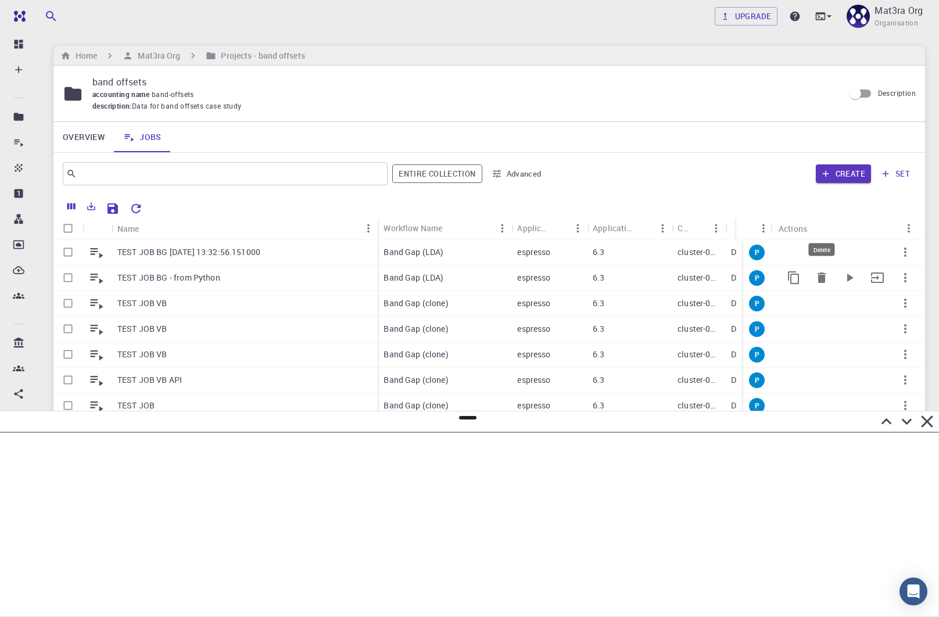
click at [818, 277] on icon "Delete" at bounding box center [822, 278] width 8 height 10
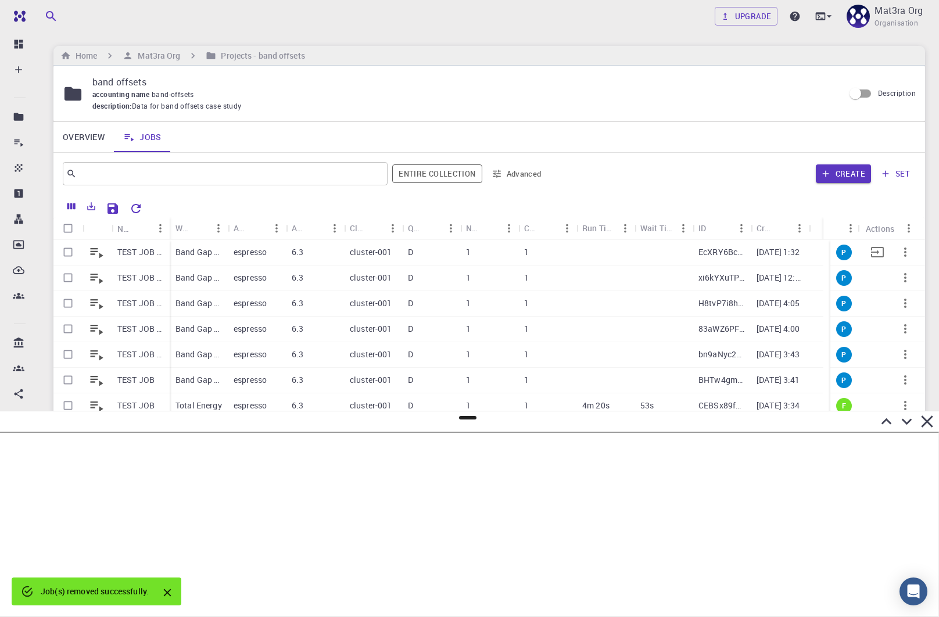
click at [140, 245] on div "TEST JOB BG [DATE] 13:32:56.151000" at bounding box center [141, 253] width 58 height 26
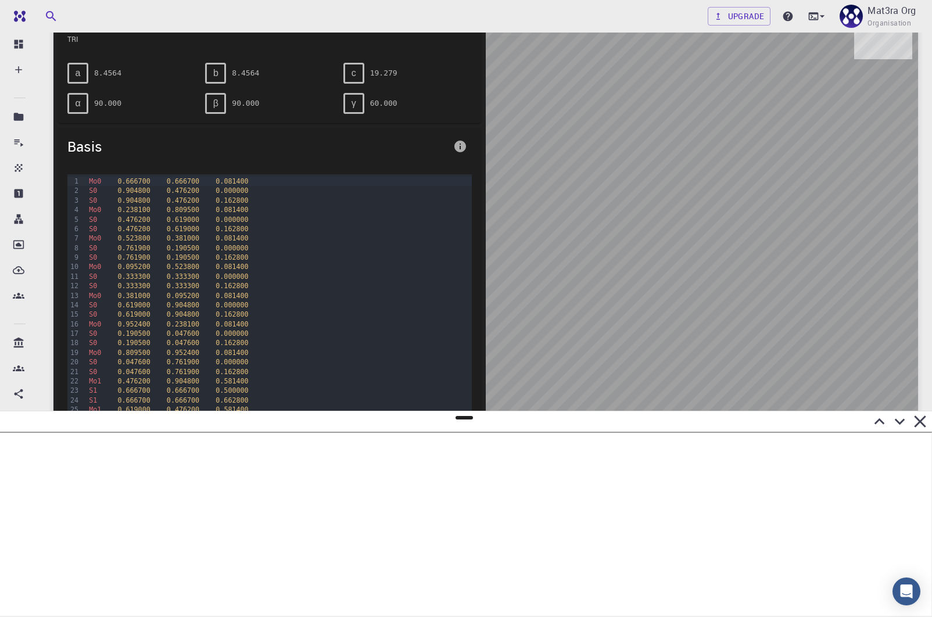
scroll to position [199, 0]
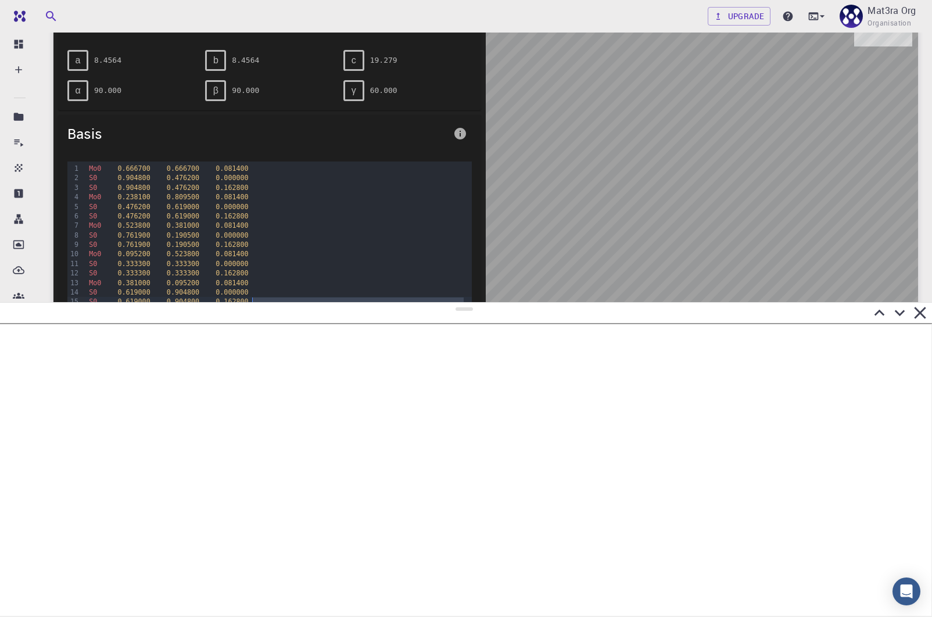
drag, startPoint x: 462, startPoint y: 418, endPoint x: 471, endPoint y: 303, distance: 115.5
click at [473, 303] on div at bounding box center [466, 459] width 932 height 315
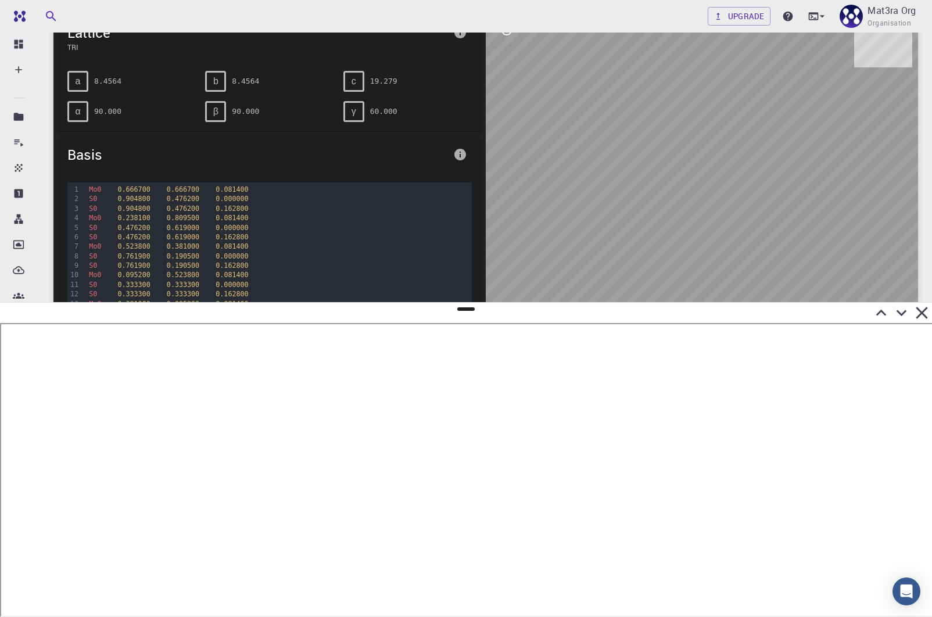
scroll to position [216, 0]
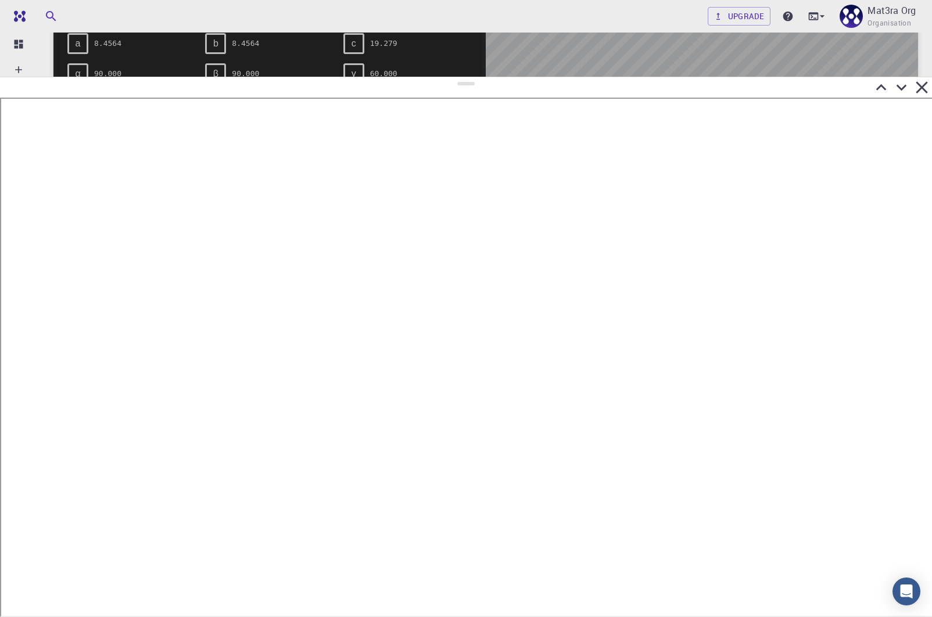
drag, startPoint x: 464, startPoint y: 309, endPoint x: 465, endPoint y: 77, distance: 231.9
click at [464, 77] on div at bounding box center [466, 347] width 932 height 541
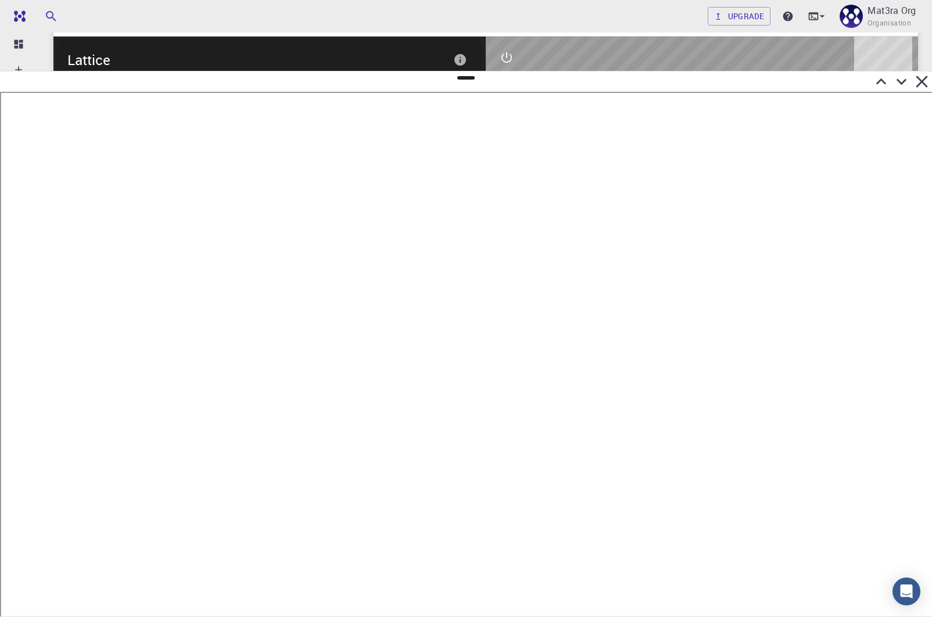
scroll to position [136, 0]
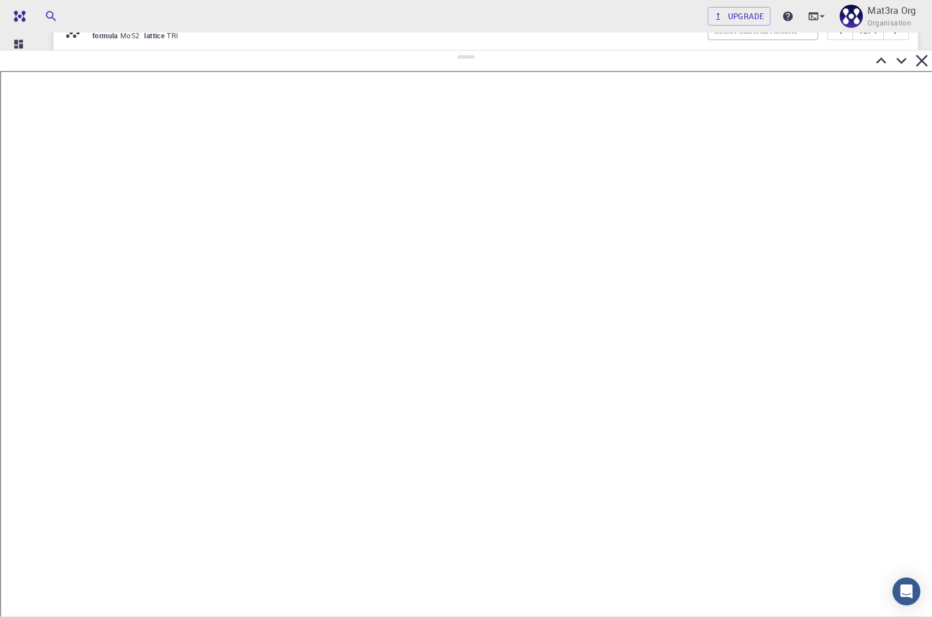
drag, startPoint x: 467, startPoint y: 78, endPoint x: 471, endPoint y: 46, distance: 32.8
click at [471, 50] on div at bounding box center [466, 333] width 932 height 567
